Goal: Use online tool/utility: Utilize a website feature to perform a specific function

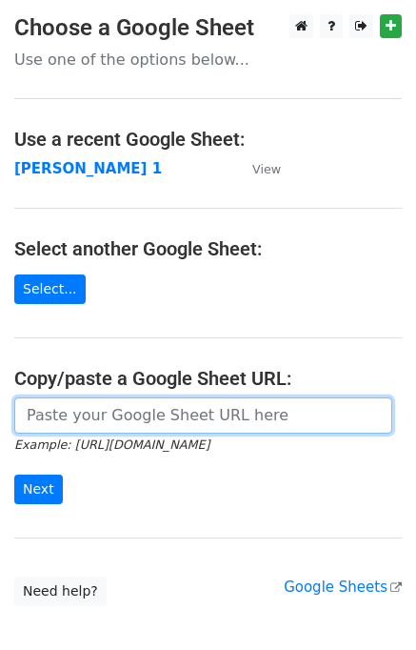
drag, startPoint x: 70, startPoint y: 412, endPoint x: 70, endPoint y: 431, distance: 18.1
click at [70, 413] on input "url" at bounding box center [203, 415] width 378 height 36
paste input "https://docs.google.com/spreadsheets/d/16OPJ7wuj5LexxCDUj05BXFBcqVHdRQQEpm-dQTi…"
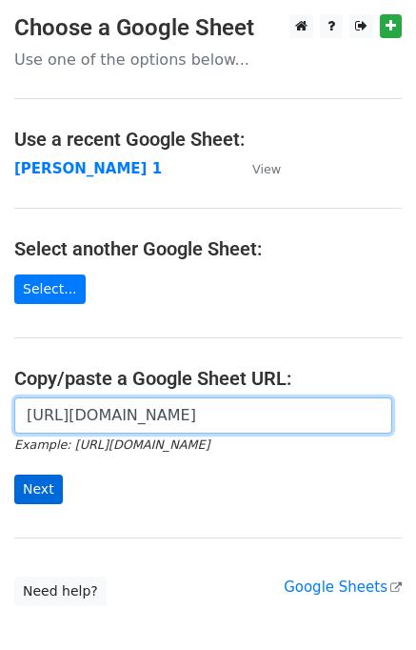
type input "https://docs.google.com/spreadsheets/d/16OPJ7wuj5LexxCDUj05BXFBcqVHdRQQEpm-dQTi…"
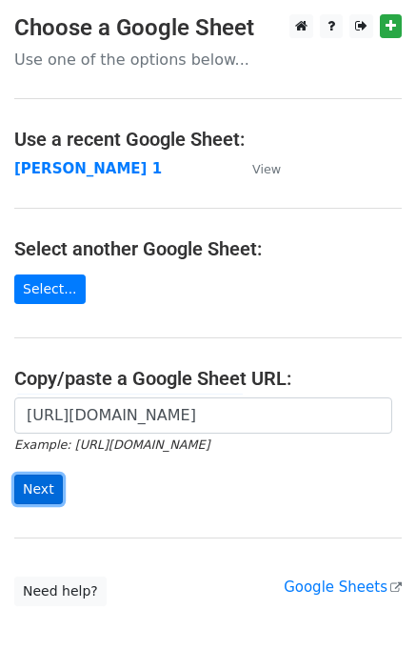
scroll to position [0, 0]
click at [42, 492] on input "Next" at bounding box center [38, 489] width 49 height 30
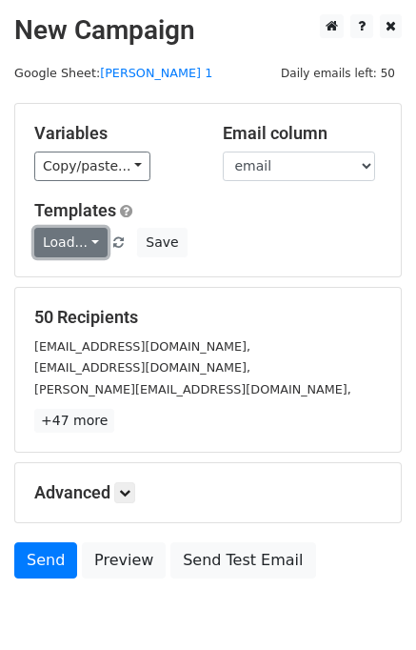
click at [70, 248] on link "Load..." at bounding box center [70, 243] width 73 height 30
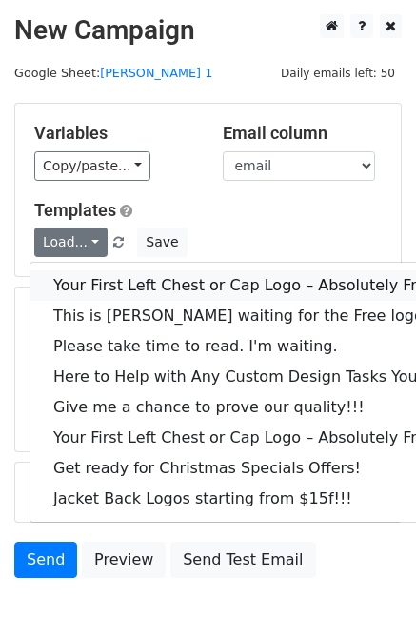
click at [108, 274] on link "Your First Left Chest or Cap Logo – Absolutely Free" at bounding box center [257, 286] width 454 height 30
